Goal: Task Accomplishment & Management: Complete application form

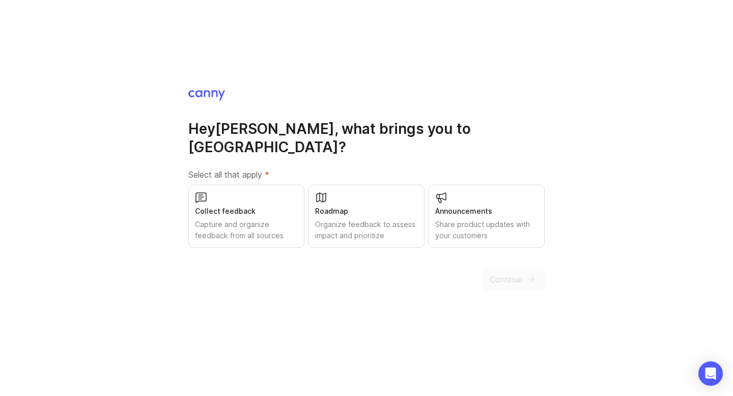
click at [409, 237] on div "Roadmap Organize feedback to assess impact and prioritize" at bounding box center [367, 216] width 116 height 63
click at [283, 219] on div "Capture and organize feedback from all sources" at bounding box center [246, 230] width 103 height 22
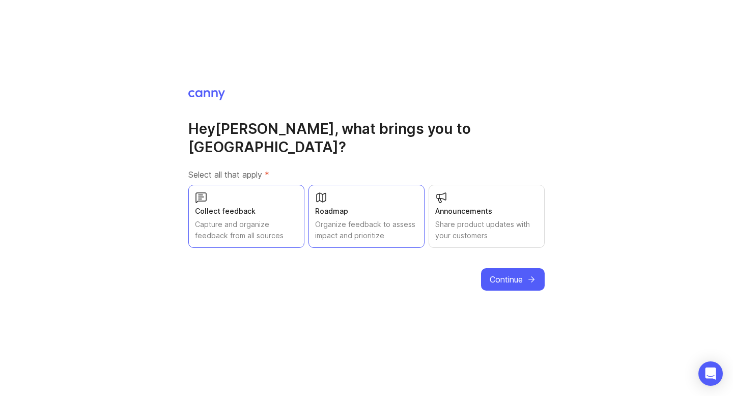
click at [446, 194] on icon at bounding box center [441, 197] width 12 height 12
click at [507, 273] on span "Continue" at bounding box center [506, 279] width 33 height 12
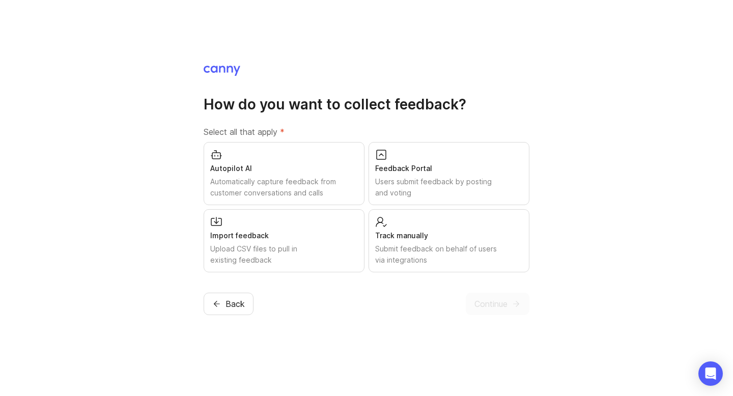
click at [394, 238] on div "Track manually" at bounding box center [449, 235] width 148 height 11
click at [415, 187] on div "Users submit feedback by posting and voting" at bounding box center [449, 187] width 148 height 22
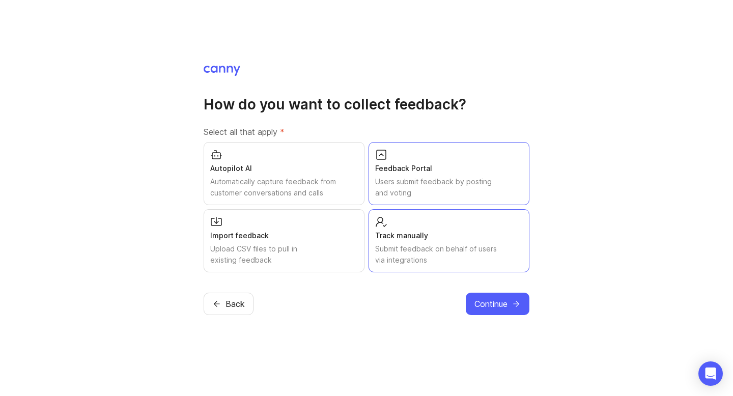
click at [487, 299] on span "Continue" at bounding box center [491, 304] width 33 height 12
